Goal: Task Accomplishment & Management: Manage account settings

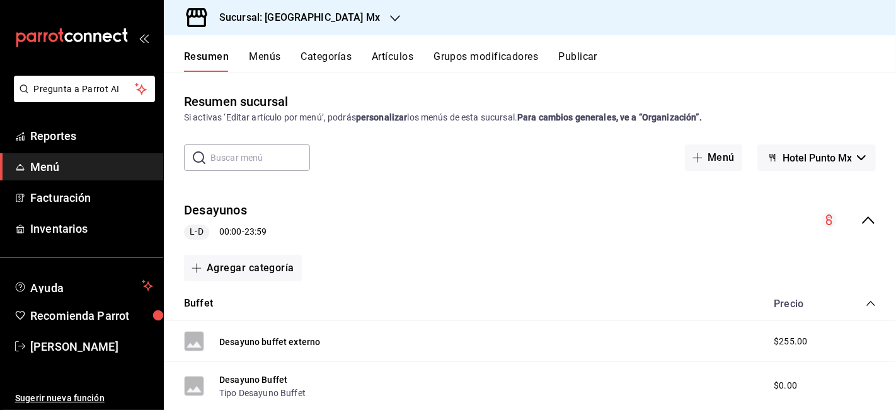
click at [862, 217] on icon "collapse-menu-row" at bounding box center [868, 220] width 13 height 8
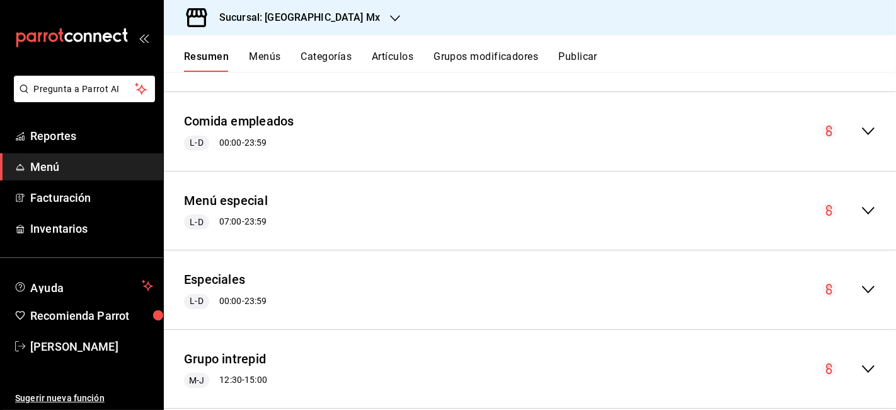
scroll to position [902, 0]
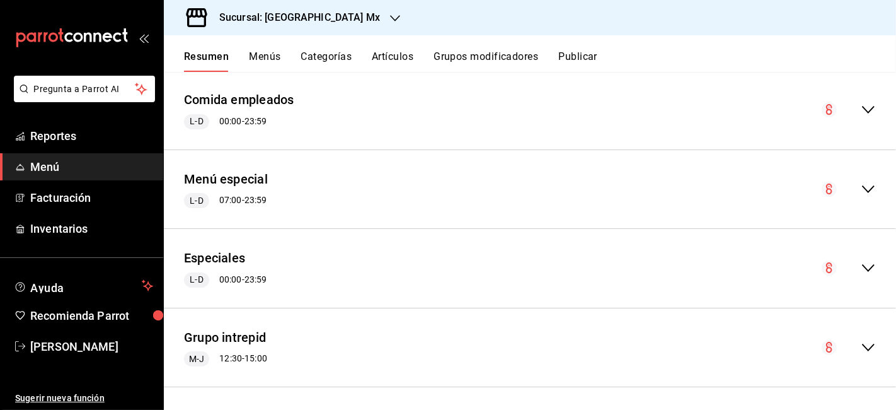
click at [871, 263] on div "Especiales L-D 00:00 - 23:59" at bounding box center [530, 268] width 732 height 59
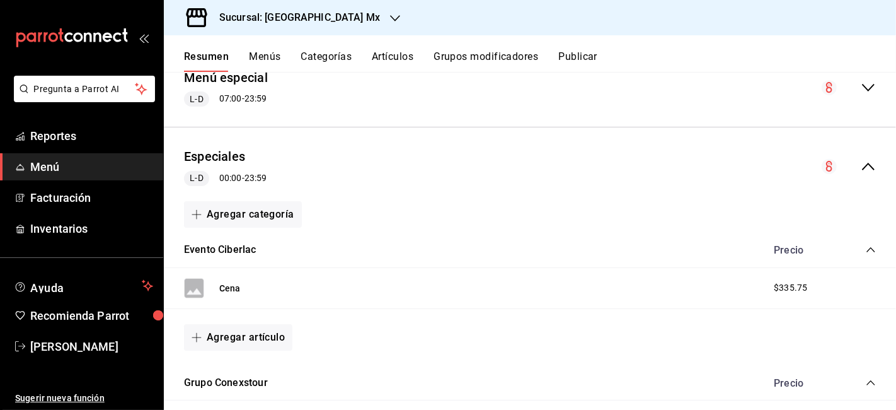
scroll to position [972, 0]
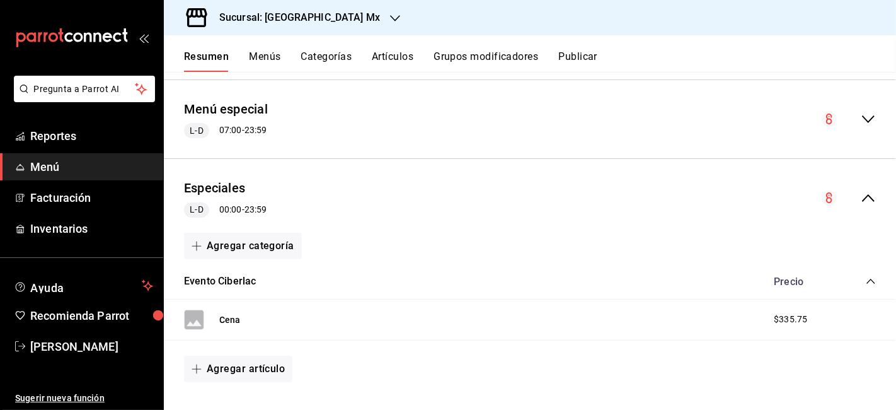
click at [861, 194] on icon "collapse-menu-row" at bounding box center [868, 197] width 15 height 15
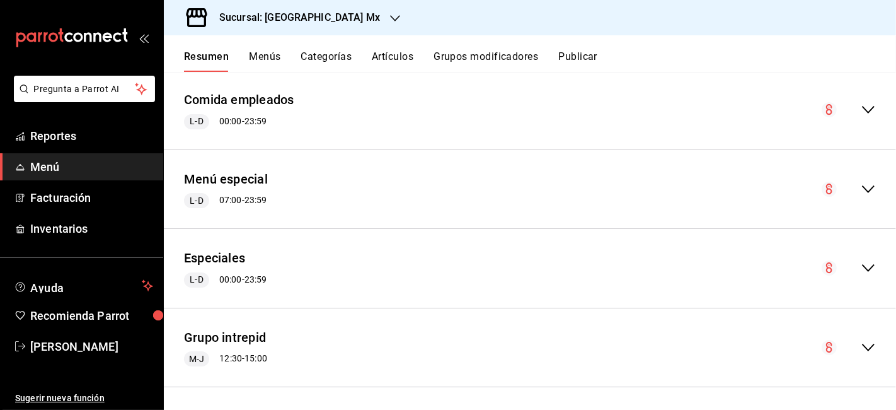
click at [861, 183] on icon "collapse-menu-row" at bounding box center [868, 189] width 15 height 15
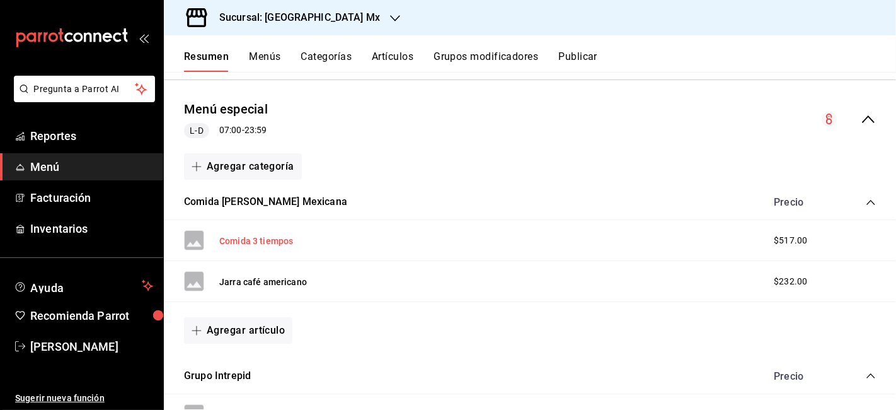
click at [268, 234] on button "Comida 3 tiempos" at bounding box center [256, 240] width 74 height 13
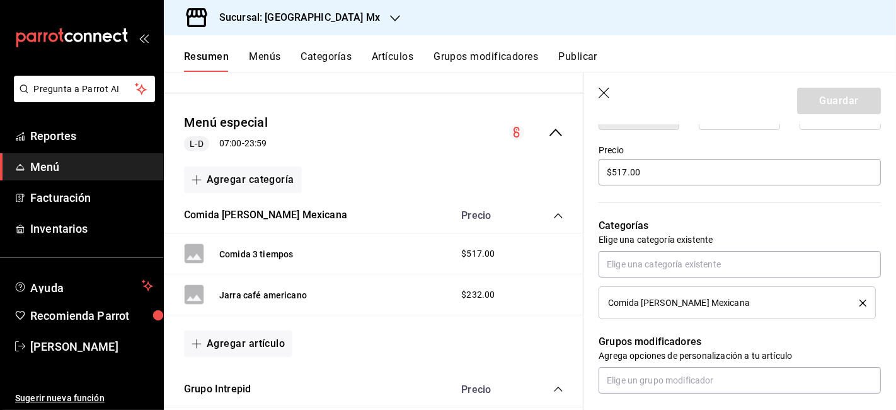
scroll to position [350, 0]
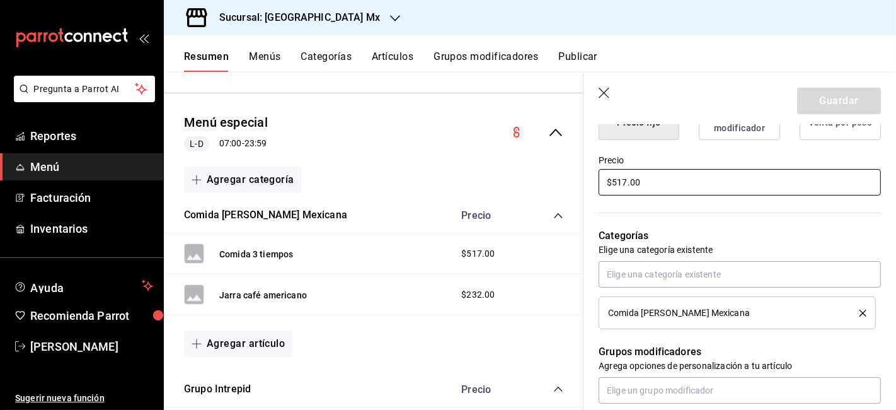
click at [625, 185] on input "$517.00" at bounding box center [740, 182] width 282 height 26
type input "$5.00"
type input "$378.00"
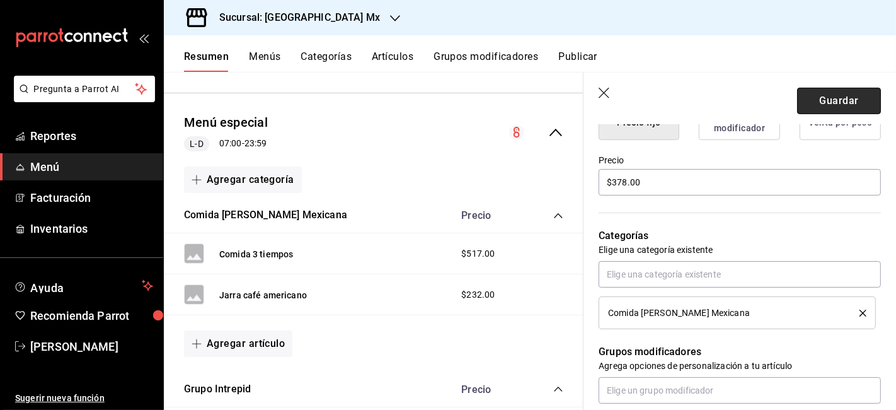
click at [828, 94] on button "Guardar" at bounding box center [839, 101] width 84 height 26
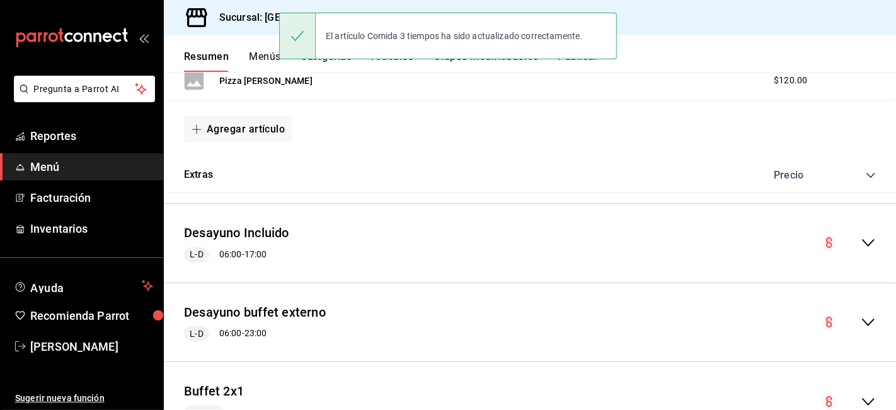
scroll to position [2111, 0]
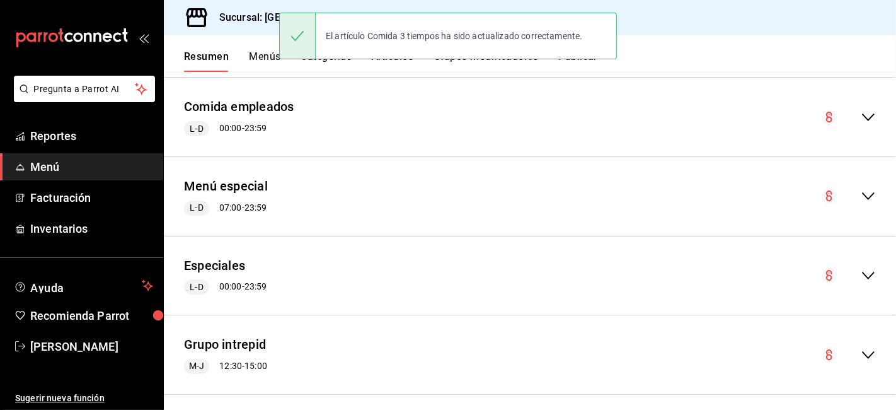
click at [861, 188] on icon "collapse-menu-row" at bounding box center [868, 195] width 15 height 15
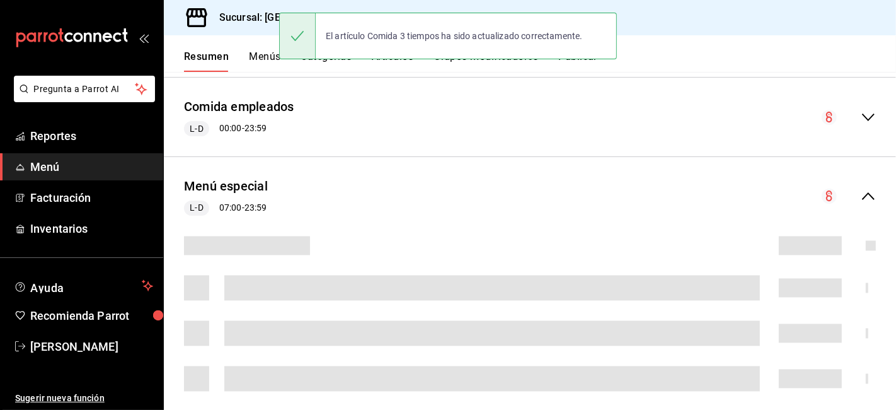
scroll to position [2182, 0]
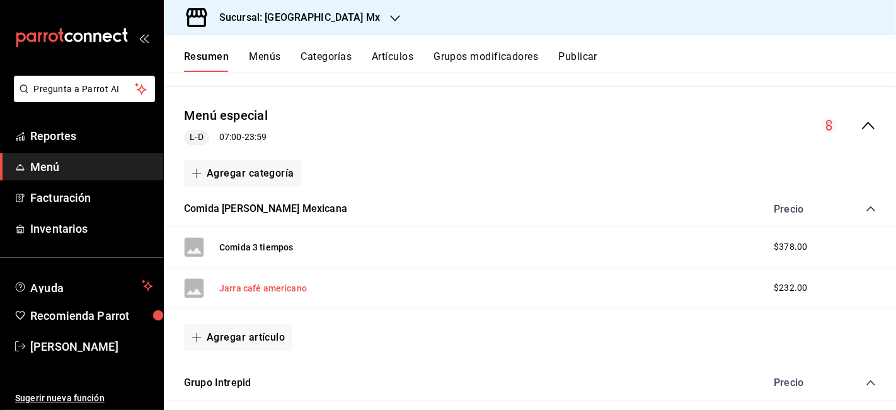
click at [280, 282] on button "Jarra café americano" at bounding box center [263, 288] width 88 height 13
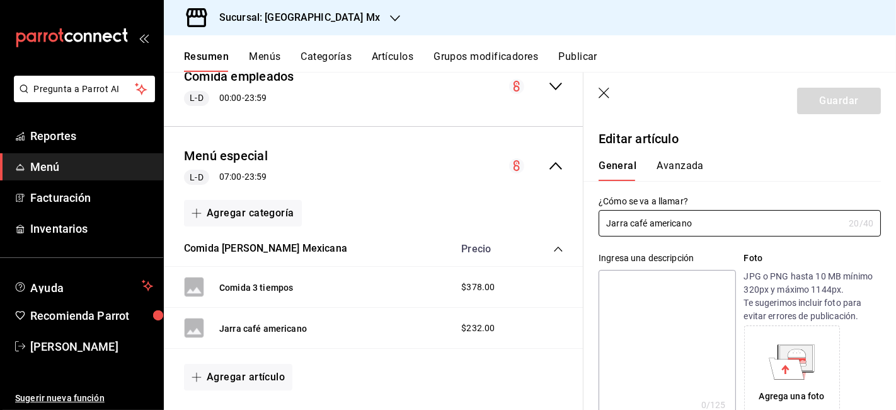
scroll to position [280, 0]
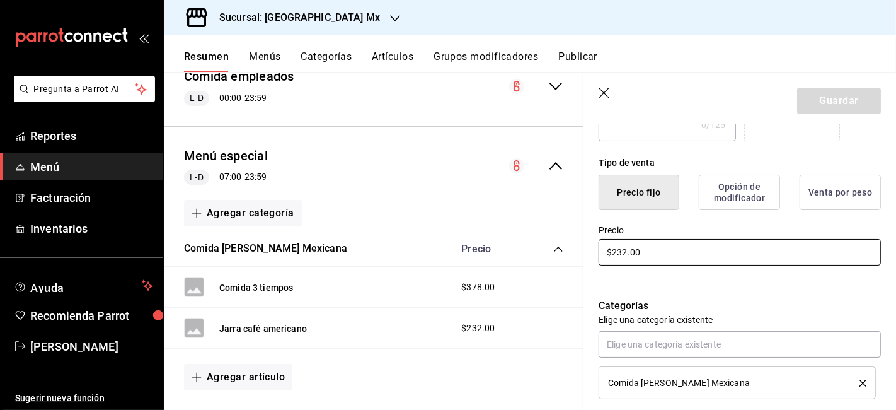
drag, startPoint x: 627, startPoint y: 253, endPoint x: 659, endPoint y: 281, distance: 42.9
click at [627, 253] on input "$232.00" at bounding box center [740, 252] width 282 height 26
type input "$200.00"
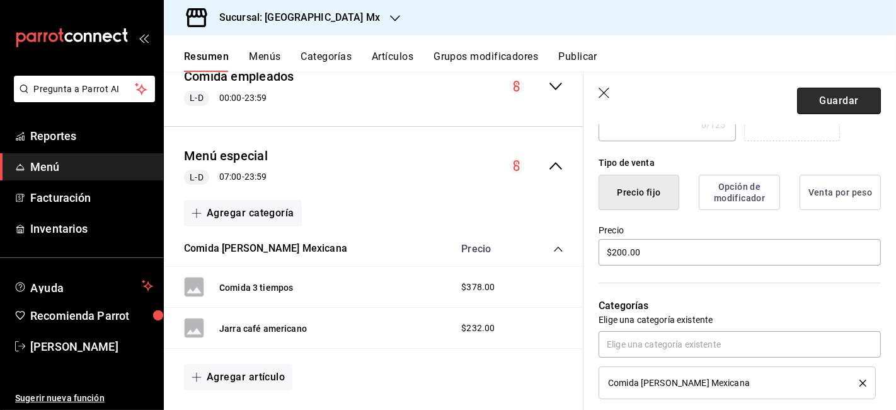
click at [831, 108] on button "Guardar" at bounding box center [839, 101] width 84 height 26
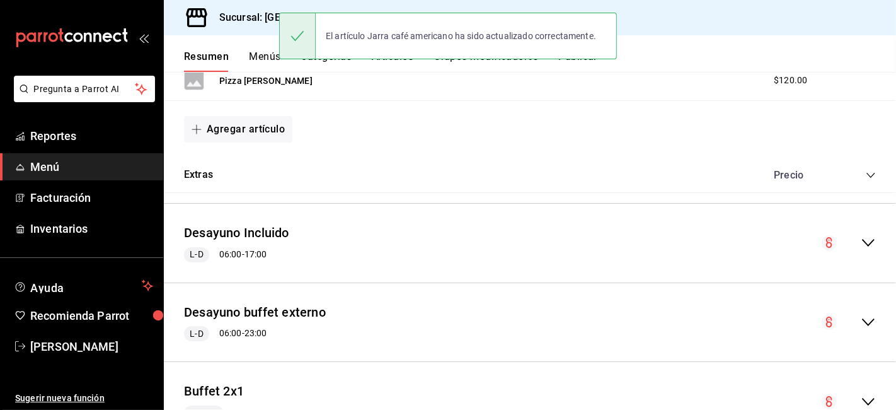
scroll to position [2111, 0]
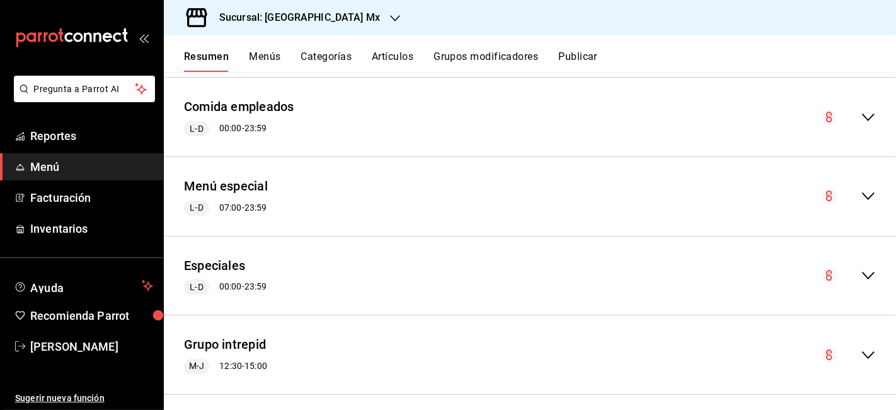
click at [861, 188] on icon "collapse-menu-row" at bounding box center [868, 195] width 15 height 15
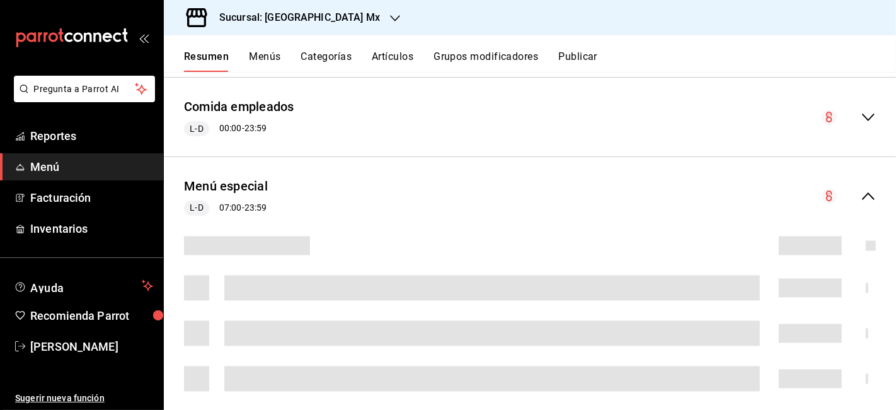
scroll to position [2155, 0]
